Goal: Manage account settings

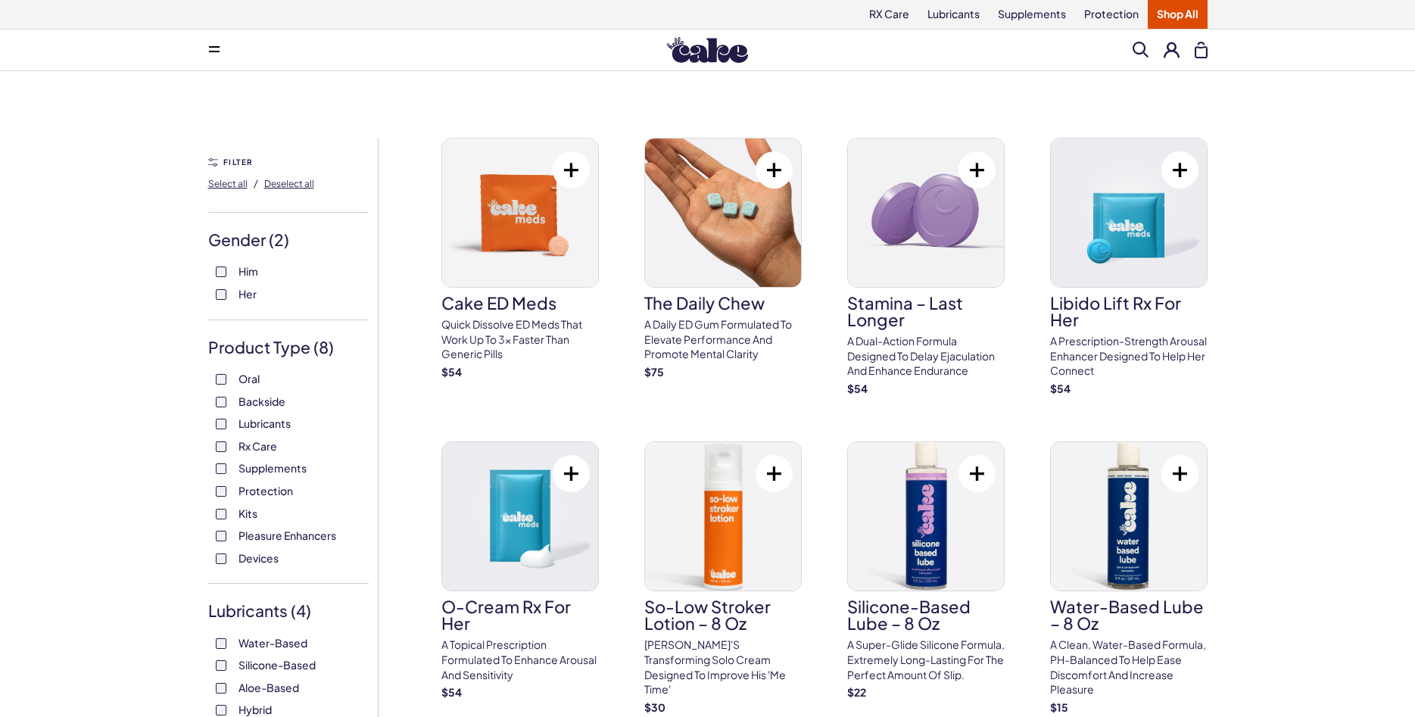
click at [1167, 55] on button at bounding box center [1172, 50] width 16 height 16
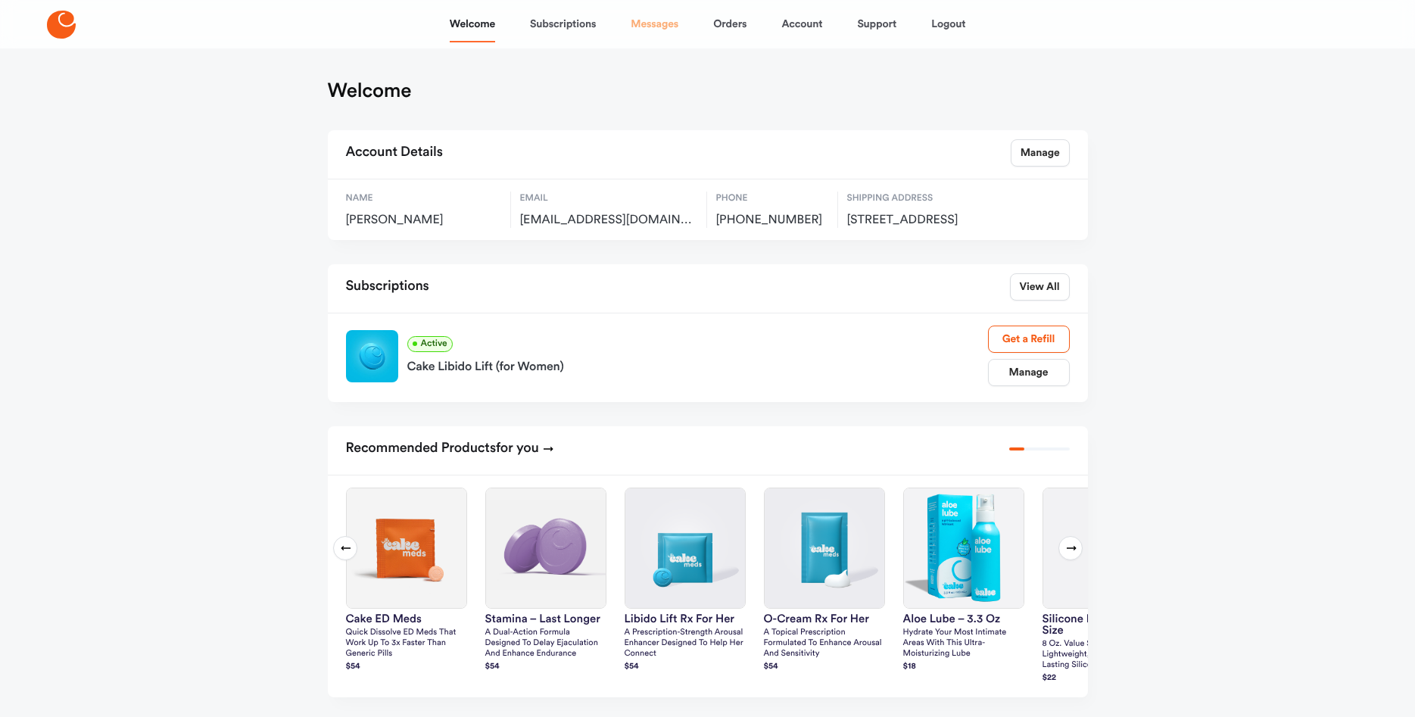
click at [665, 22] on link "Messages" at bounding box center [655, 24] width 48 height 36
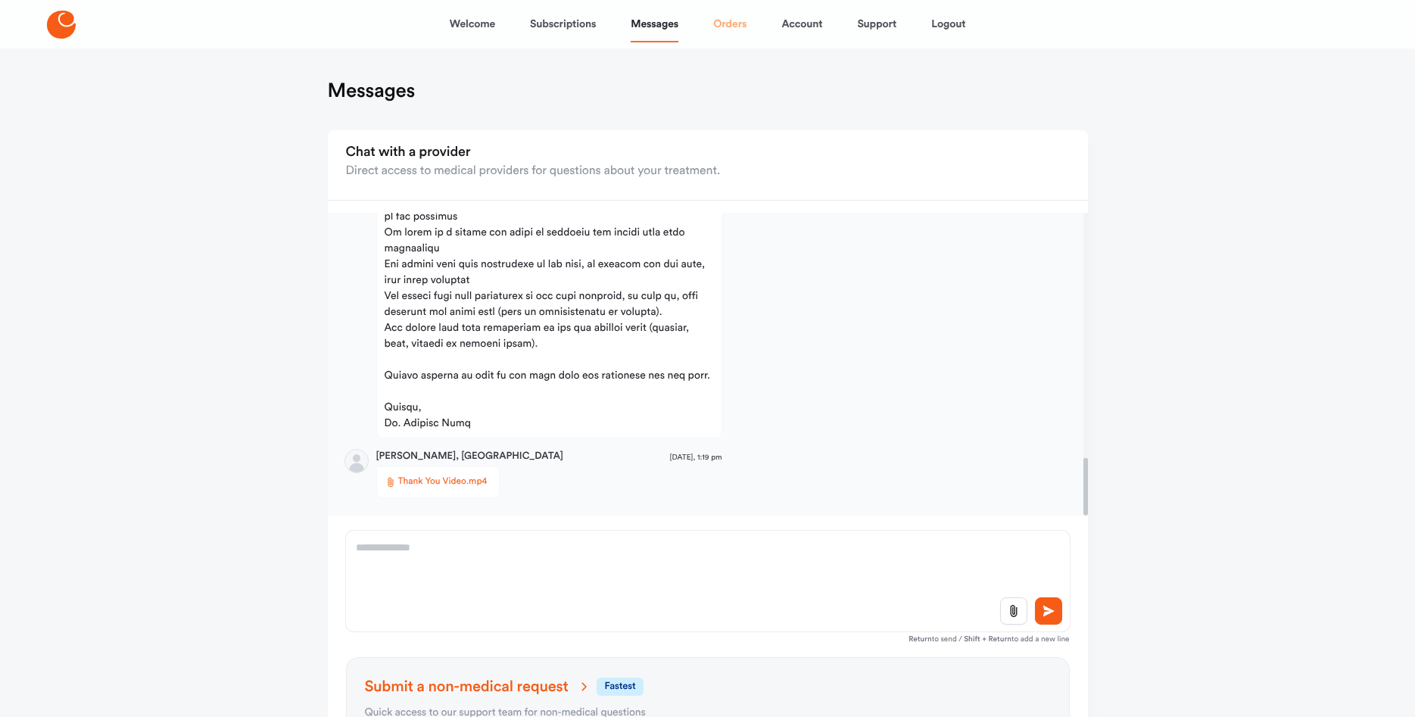
click at [734, 20] on link "Orders" at bounding box center [729, 24] width 33 height 36
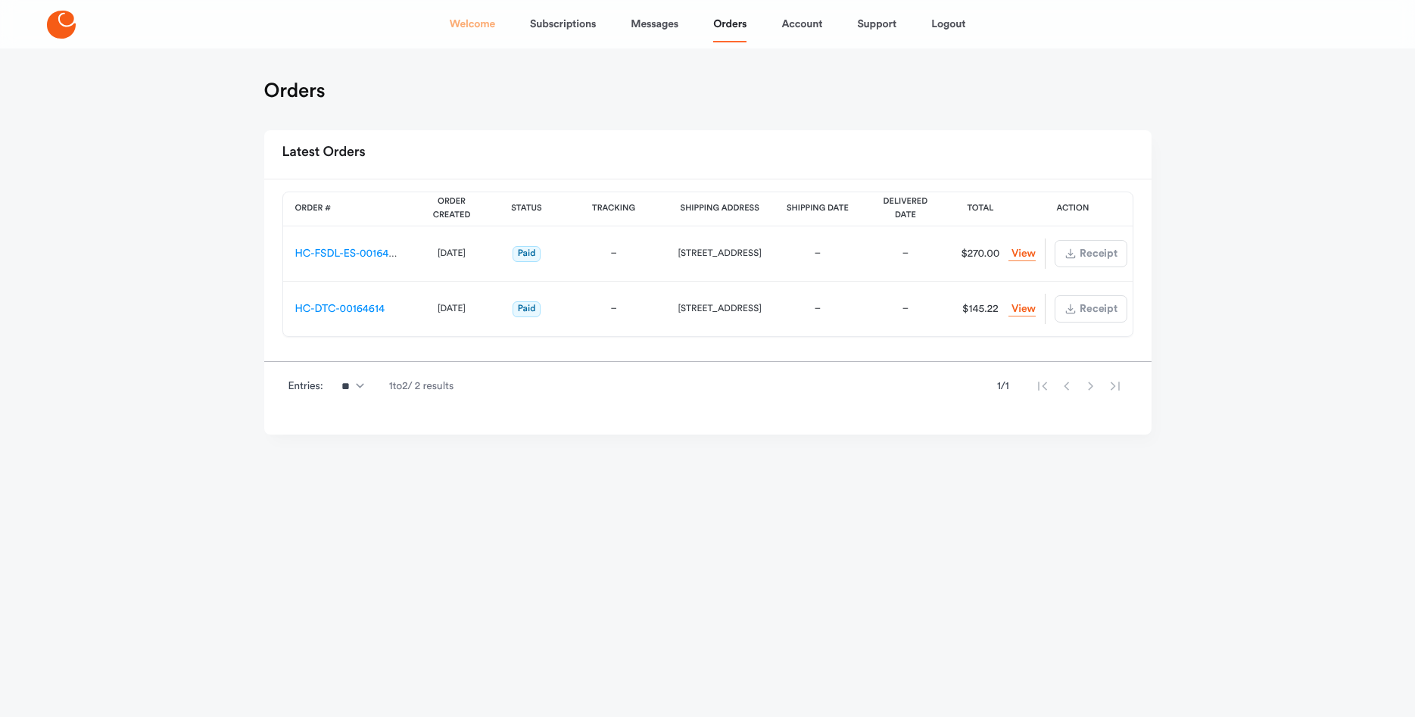
click at [484, 26] on link "Welcome" at bounding box center [472, 24] width 45 height 36
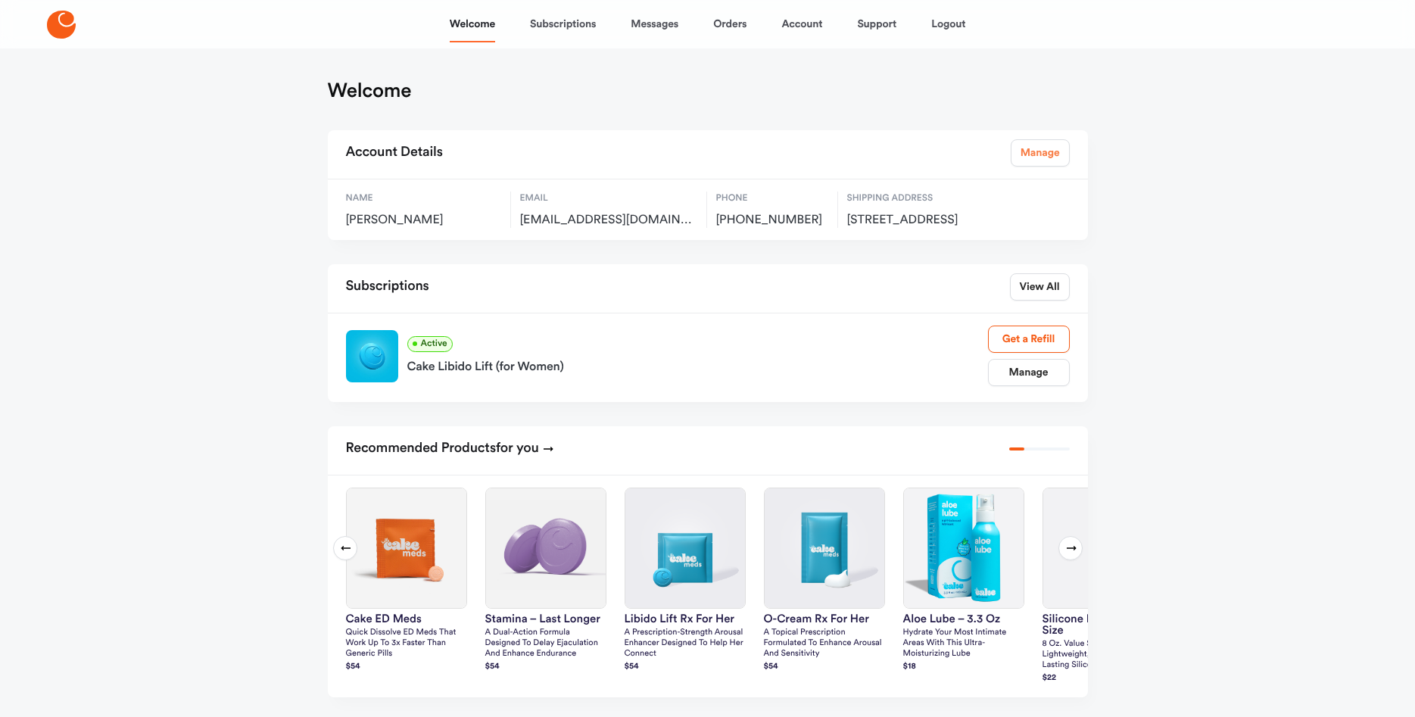
click at [1025, 157] on link "Manage" at bounding box center [1040, 152] width 59 height 27
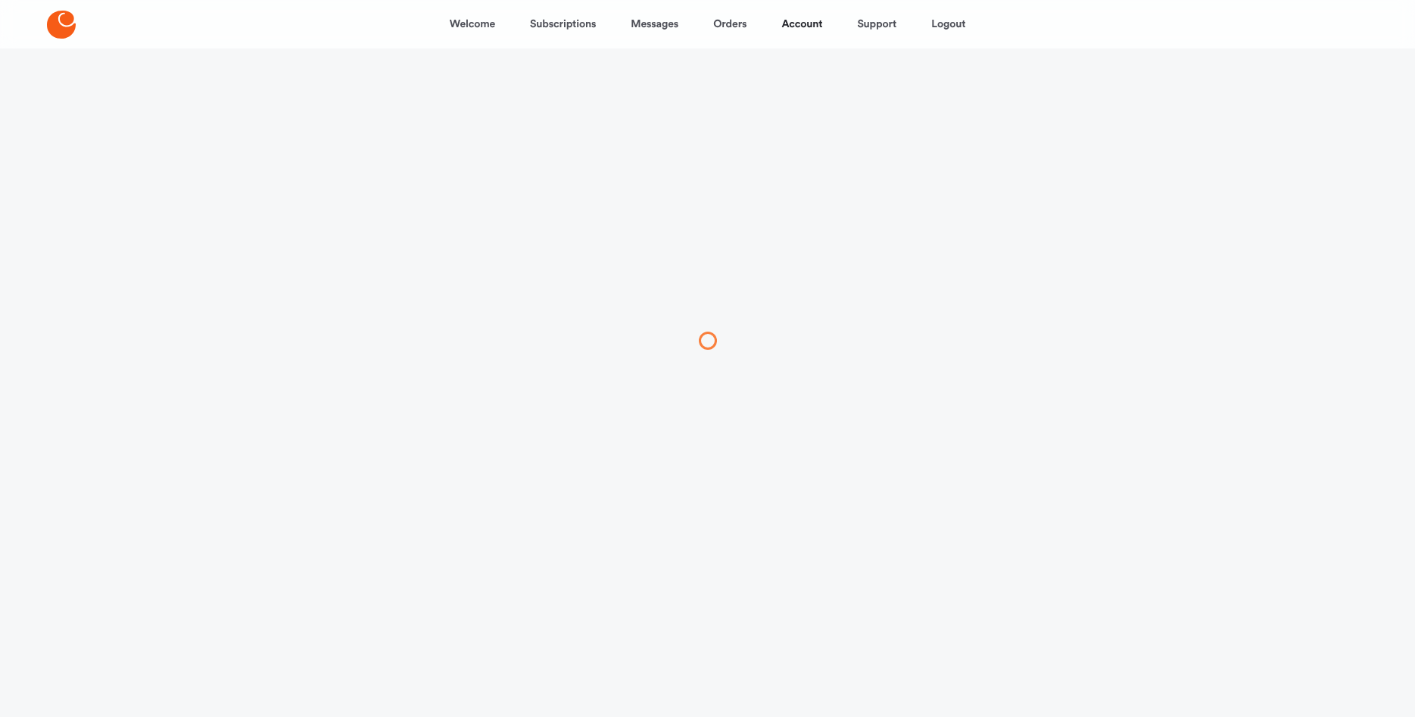
select select "**"
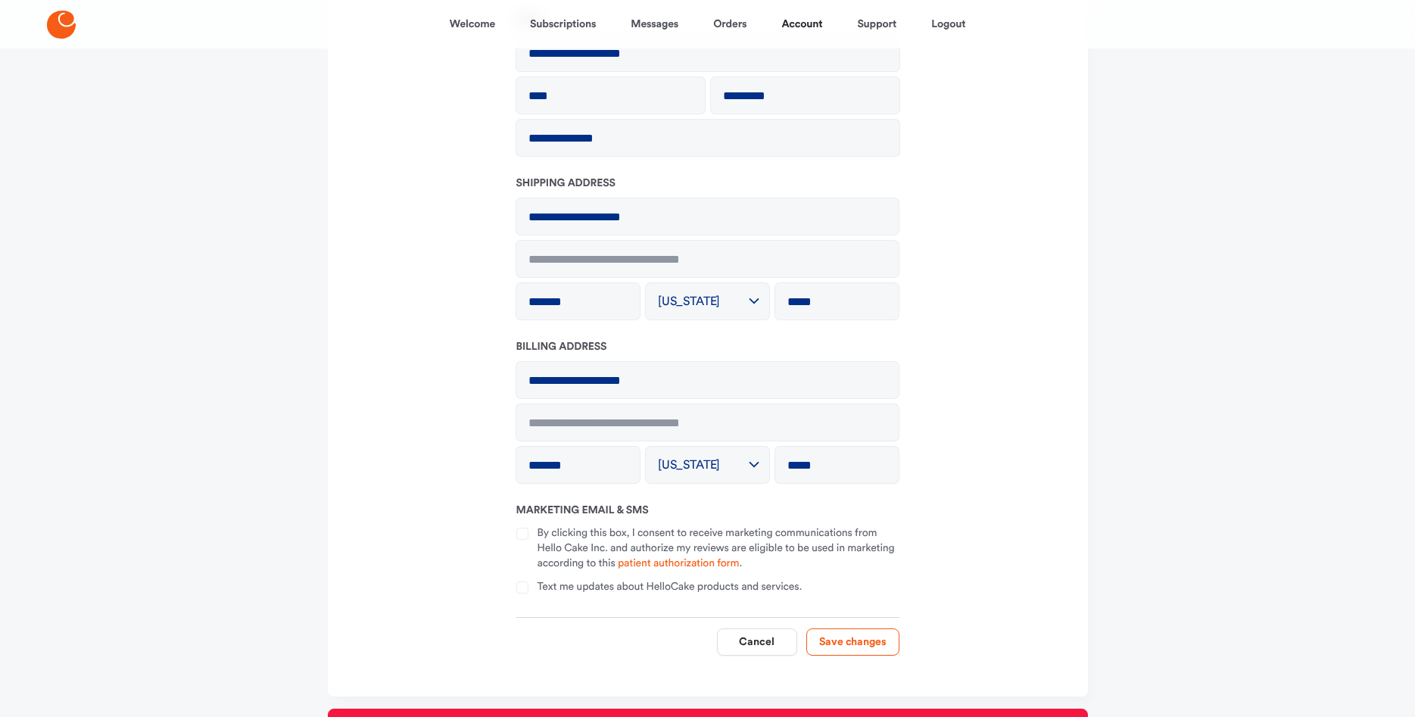
scroll to position [227, 0]
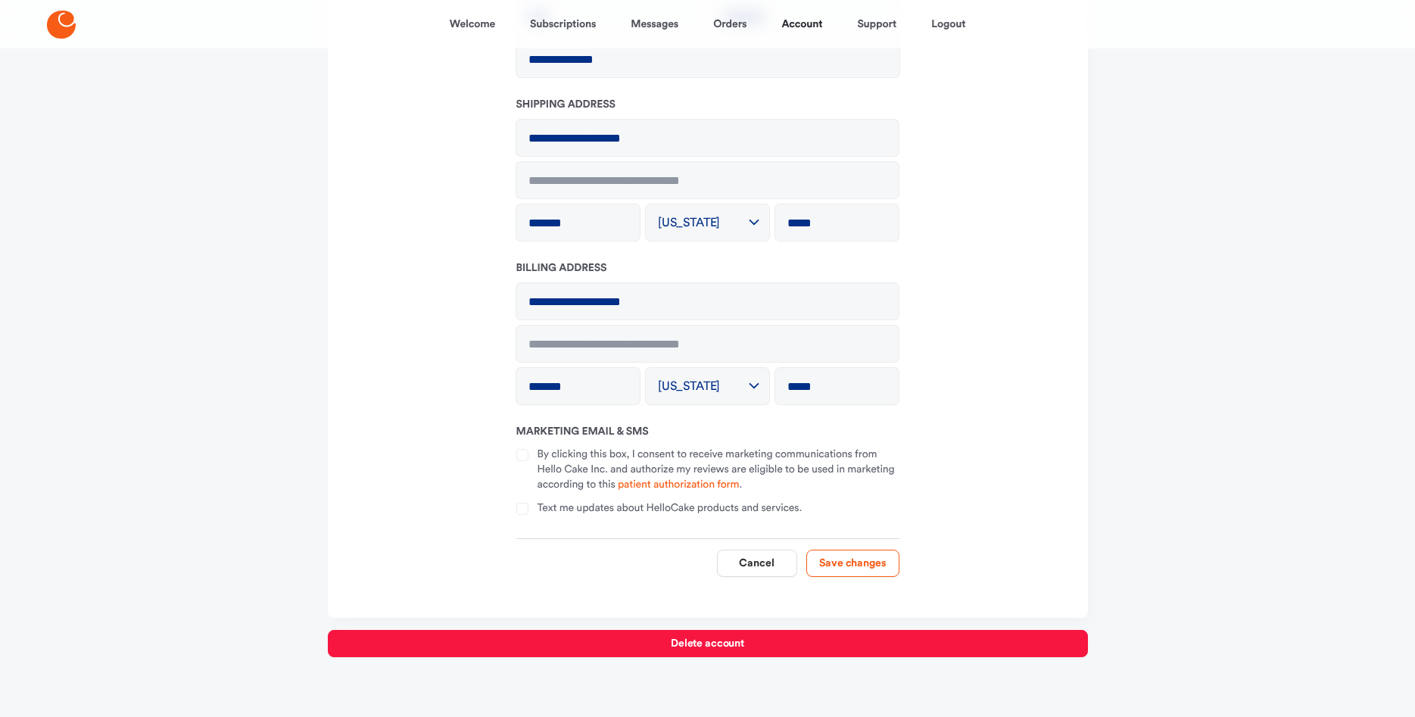
click at [536, 455] on div at bounding box center [526, 470] width 21 height 46
click at [525, 455] on button "By clicking this box, I consent to receive marketing communications from Hello …" at bounding box center [522, 455] width 12 height 12
click at [519, 509] on button "Text me updates about HelloCake products and services." at bounding box center [522, 509] width 12 height 12
click at [856, 563] on button "Save changes" at bounding box center [852, 563] width 93 height 27
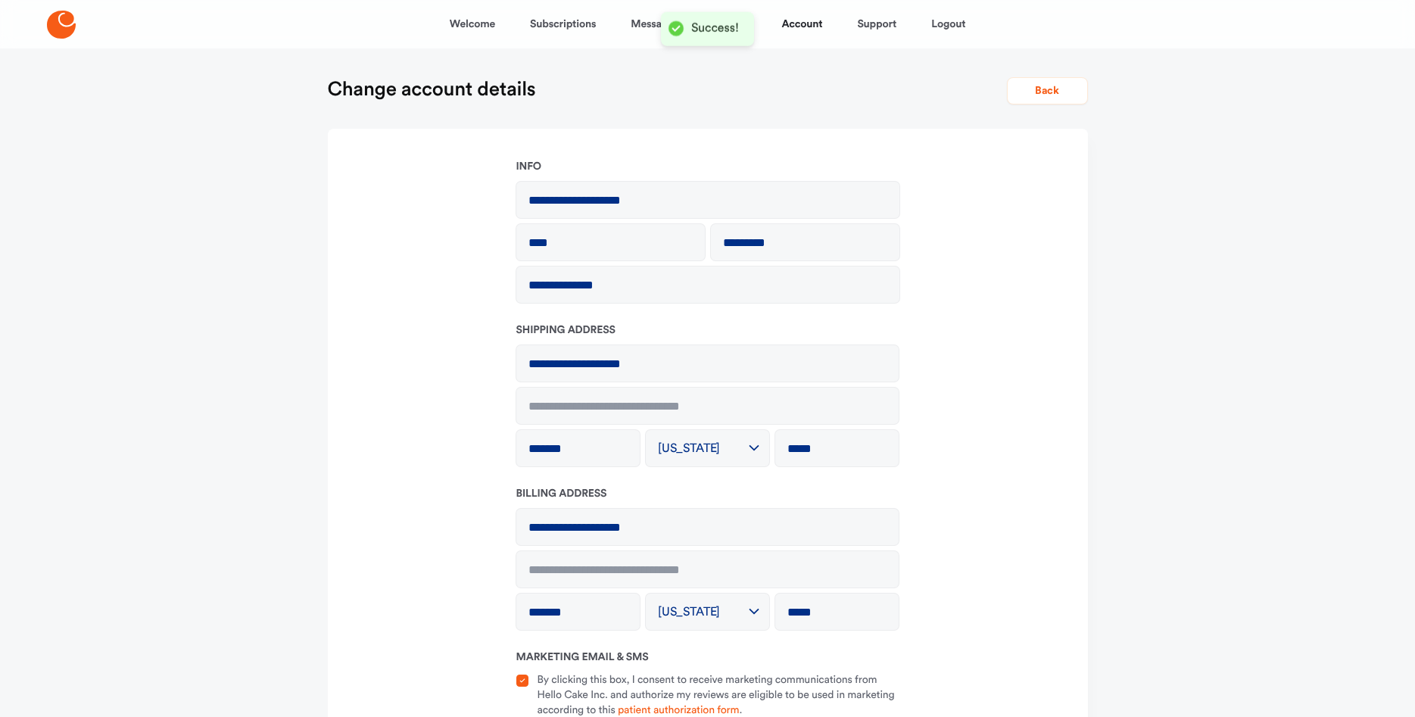
scroll to position [0, 0]
